Goal: Information Seeking & Learning: Learn about a topic

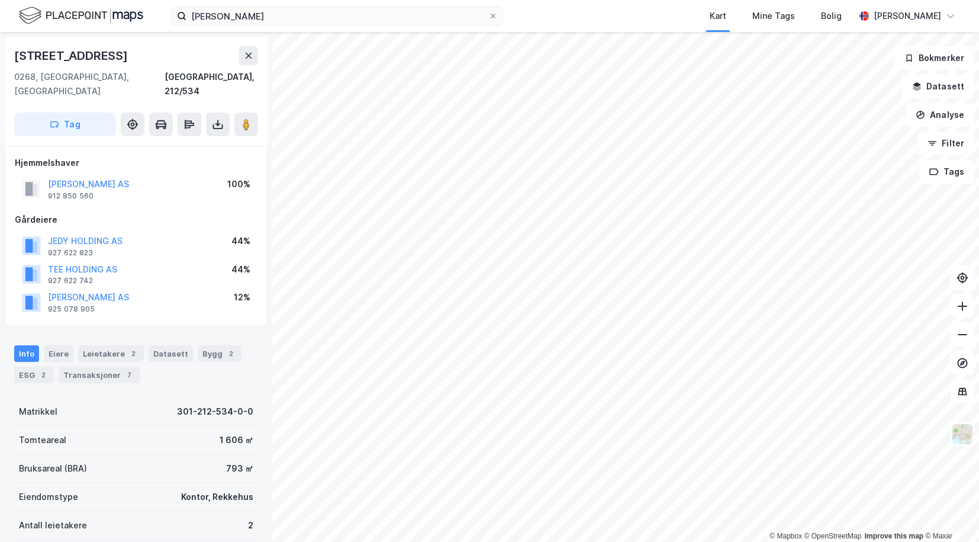
scroll to position [2, 0]
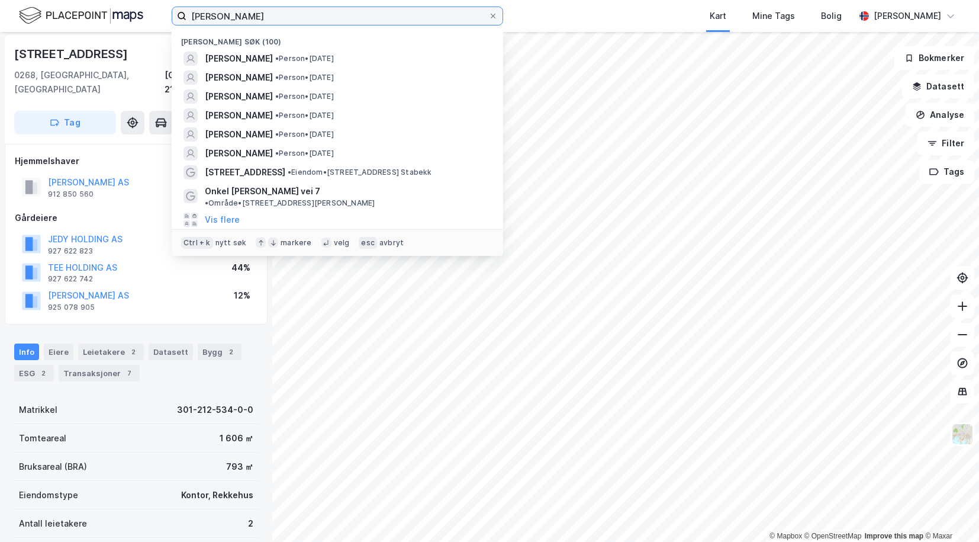
click at [324, 18] on input "[PERSON_NAME]" at bounding box center [337, 16] width 302 height 18
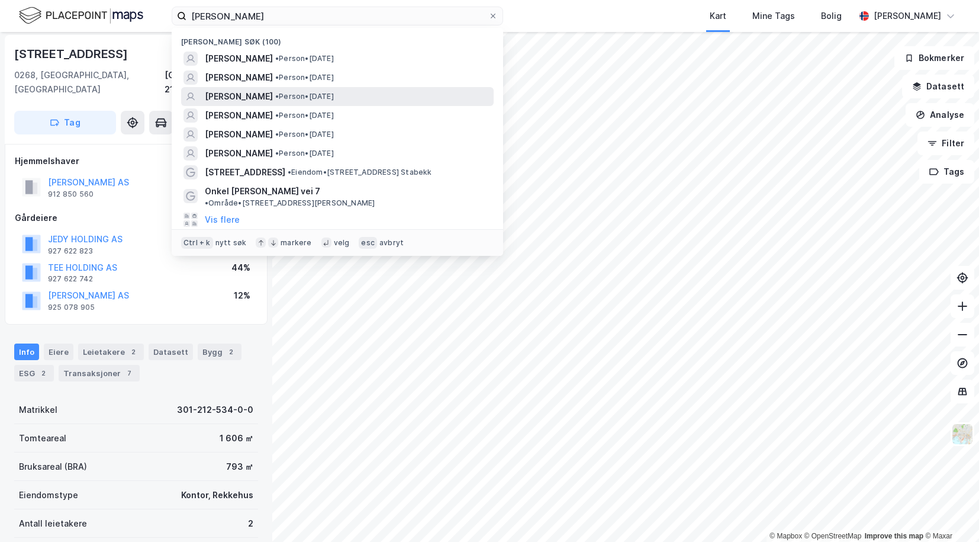
click at [269, 101] on span "[PERSON_NAME]" at bounding box center [239, 96] width 68 height 14
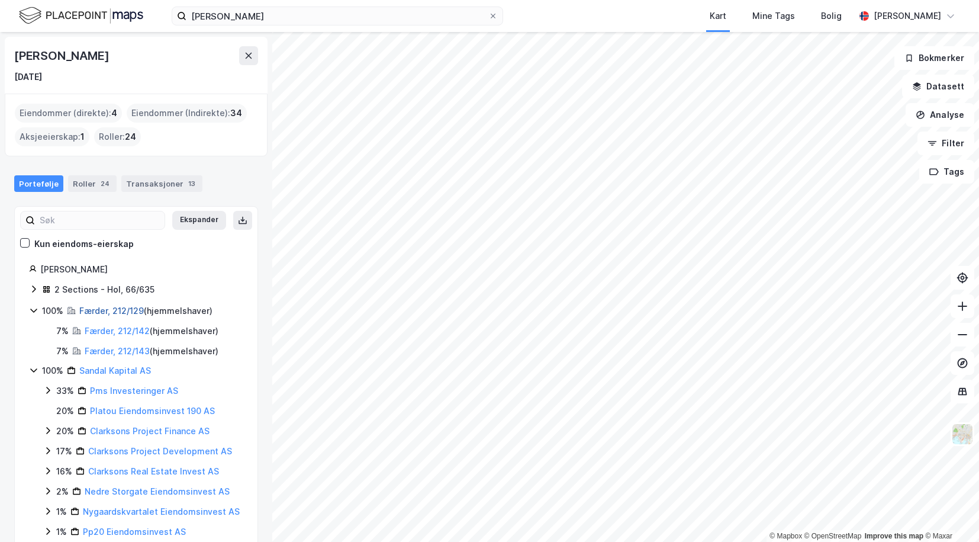
click at [104, 313] on link "Færder, 212/129" at bounding box center [111, 310] width 65 height 10
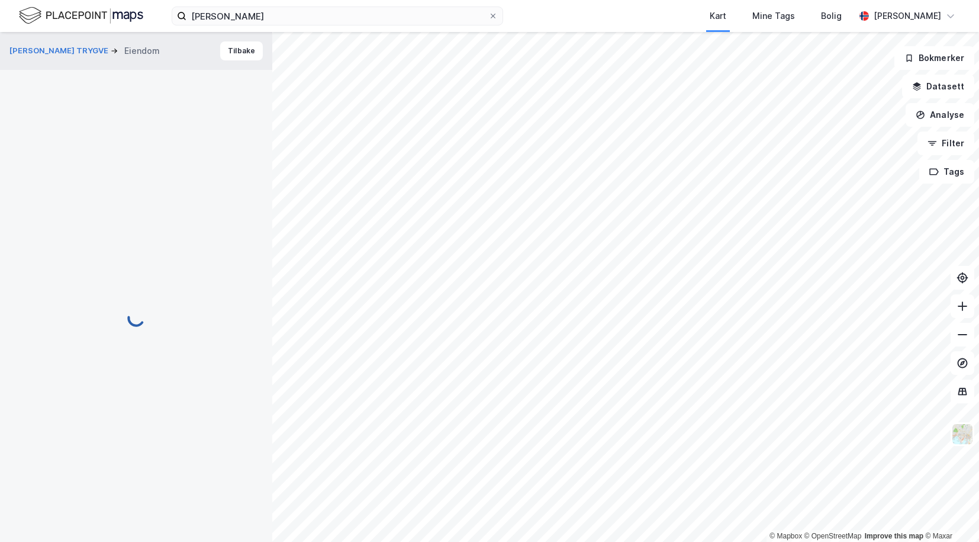
scroll to position [2, 0]
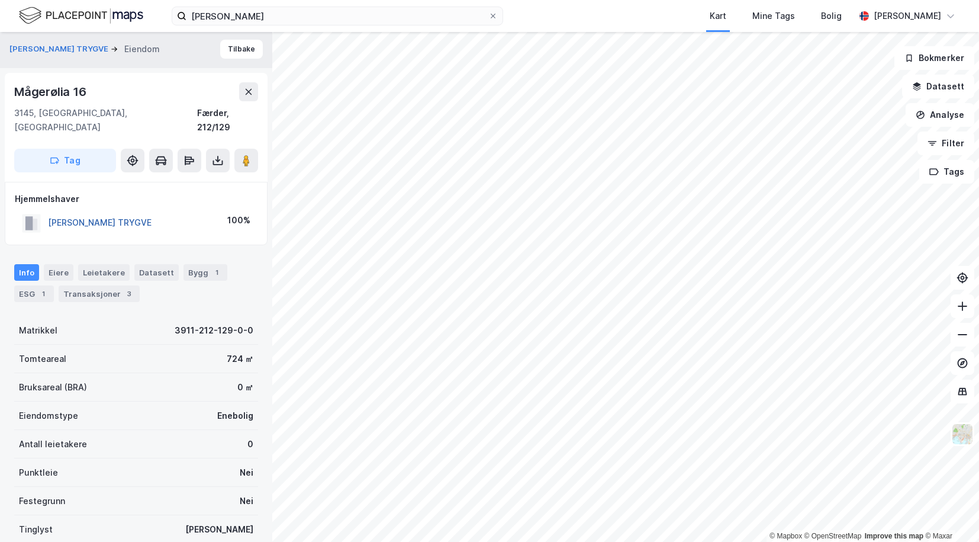
click at [0, 0] on button "[PERSON_NAME] TRYGVE" at bounding box center [0, 0] width 0 height 0
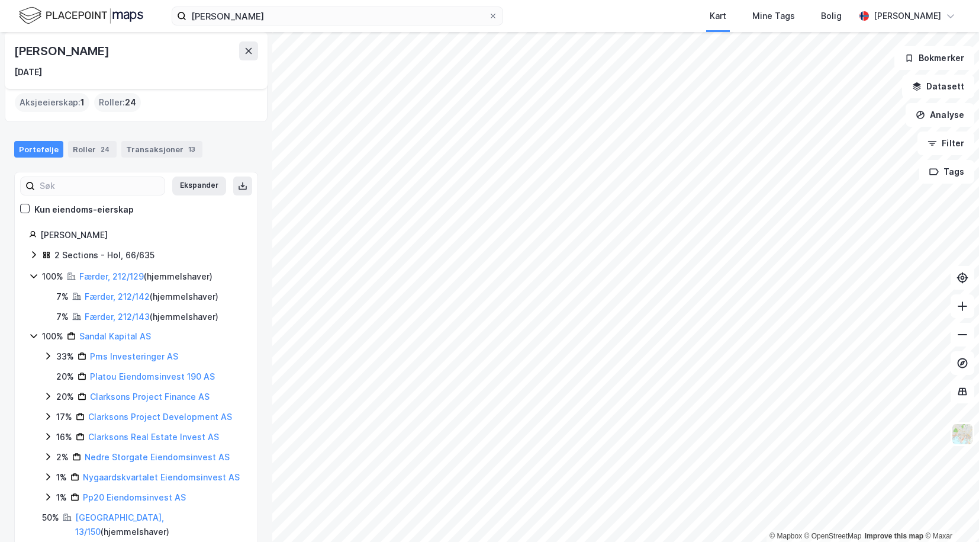
scroll to position [46, 0]
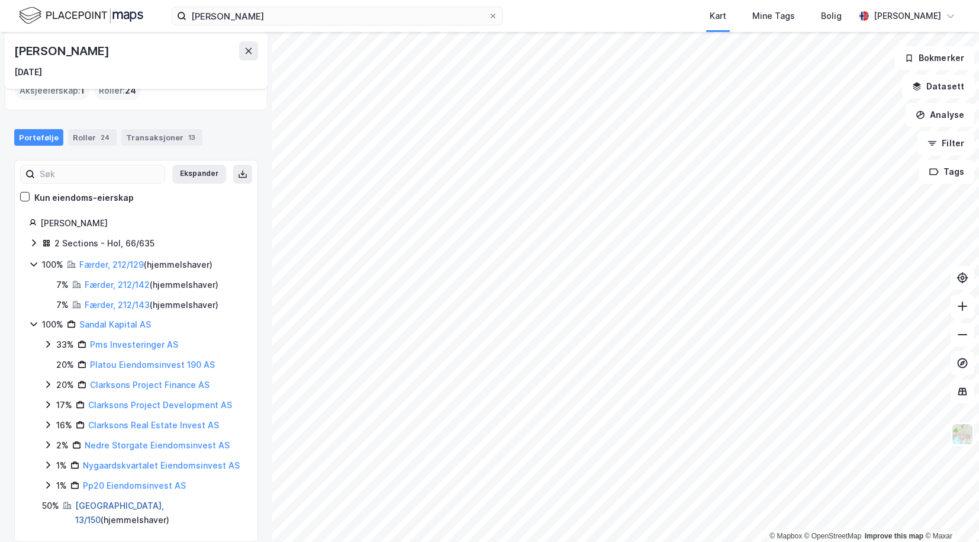
click at [89, 504] on link "[GEOGRAPHIC_DATA], 13/150" at bounding box center [119, 512] width 89 height 24
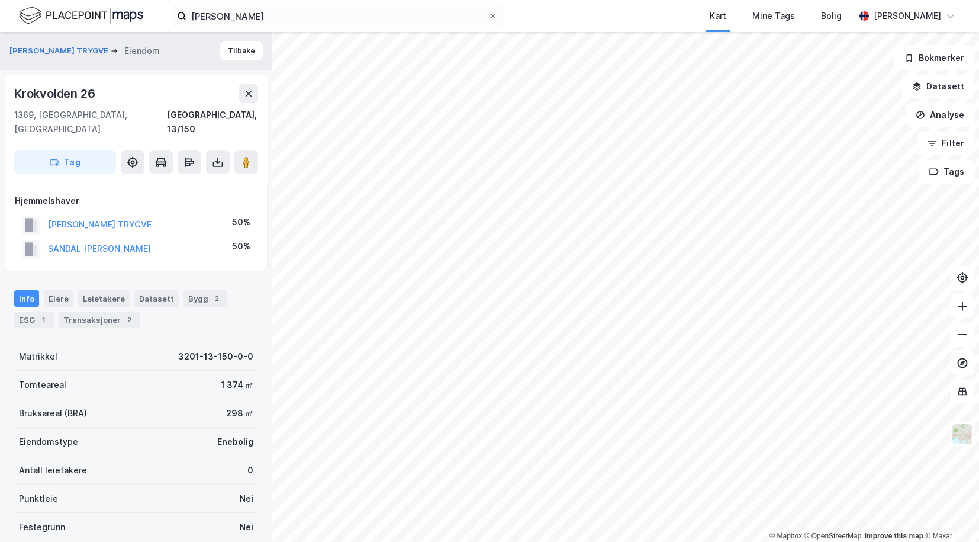
scroll to position [2, 0]
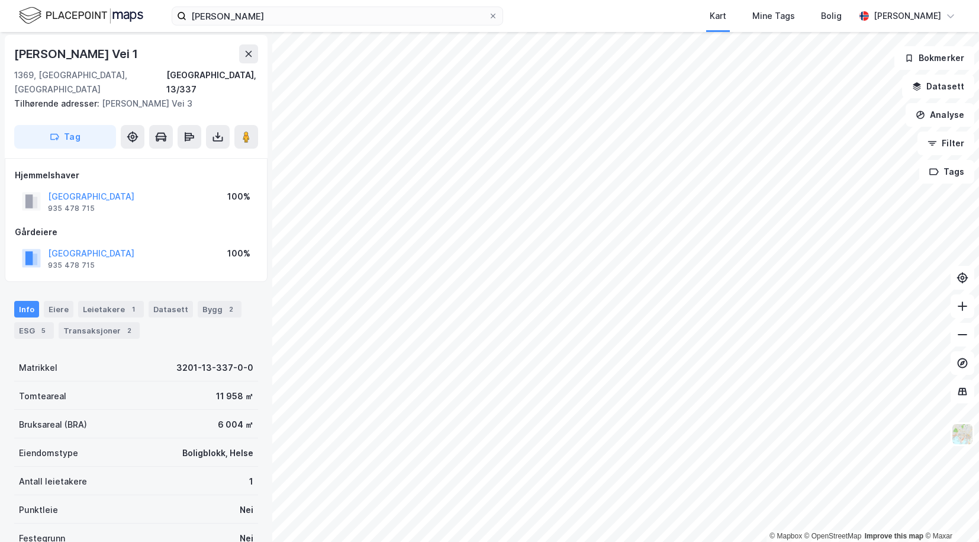
scroll to position [2, 0]
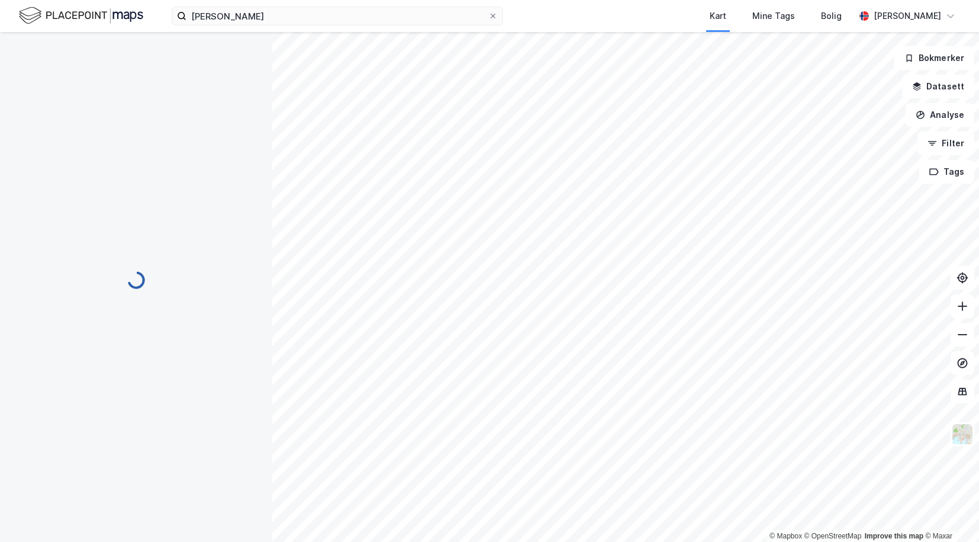
scroll to position [2, 0]
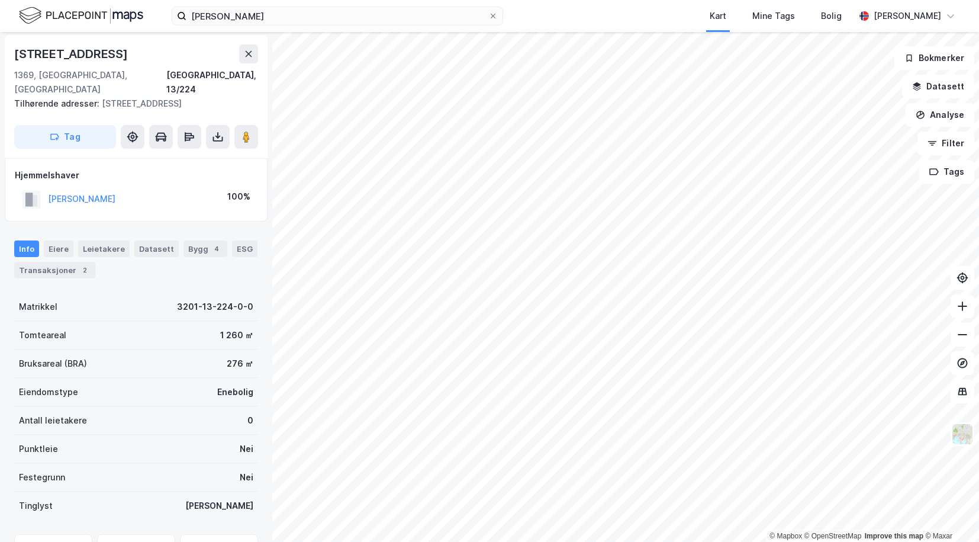
scroll to position [2, 0]
